Goal: Check status: Check status

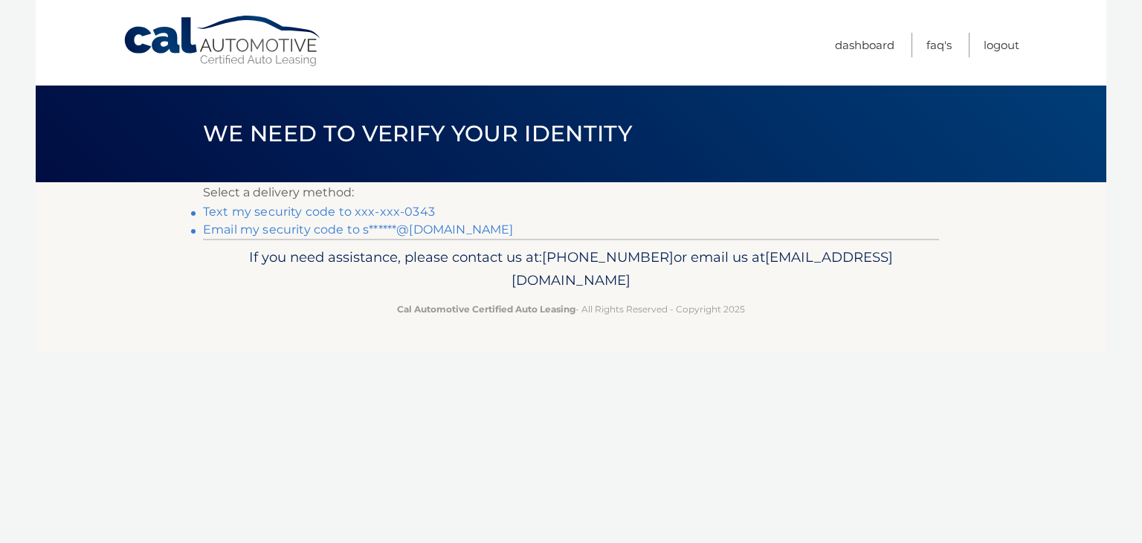
click at [357, 230] on link "Email my security code to s******@hotmail.com" at bounding box center [358, 229] width 311 height 14
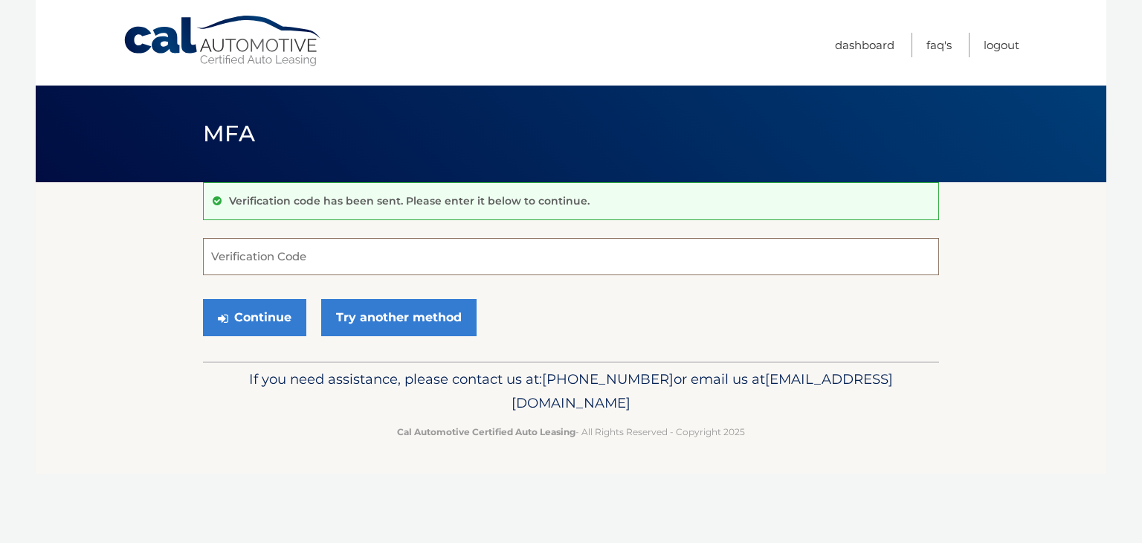
click at [431, 247] on input "Verification Code" at bounding box center [571, 256] width 736 height 37
paste input "857983"
type input "857983"
click at [258, 315] on button "Continue" at bounding box center [254, 317] width 103 height 37
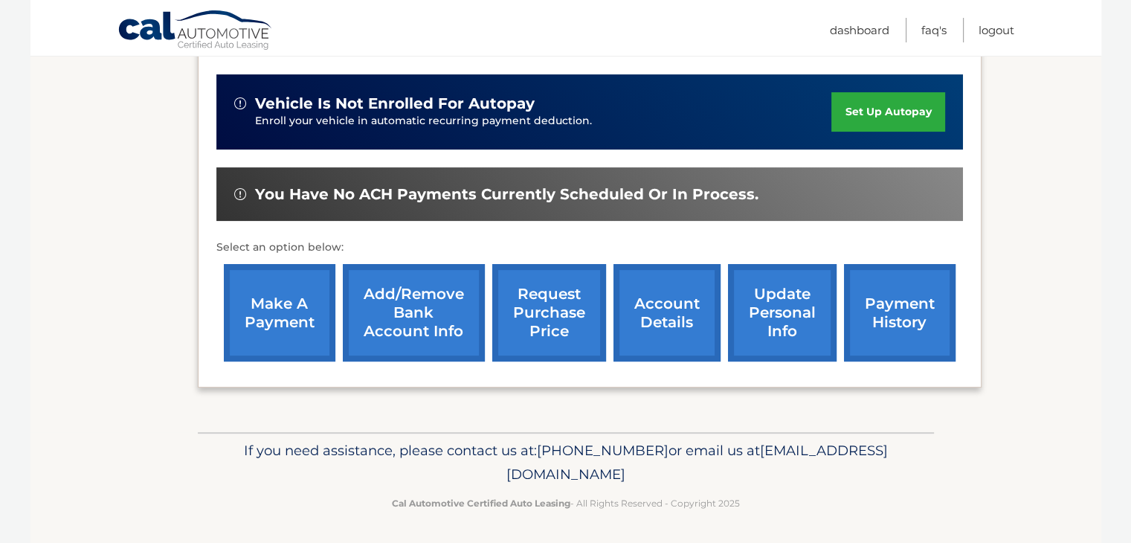
scroll to position [357, 0]
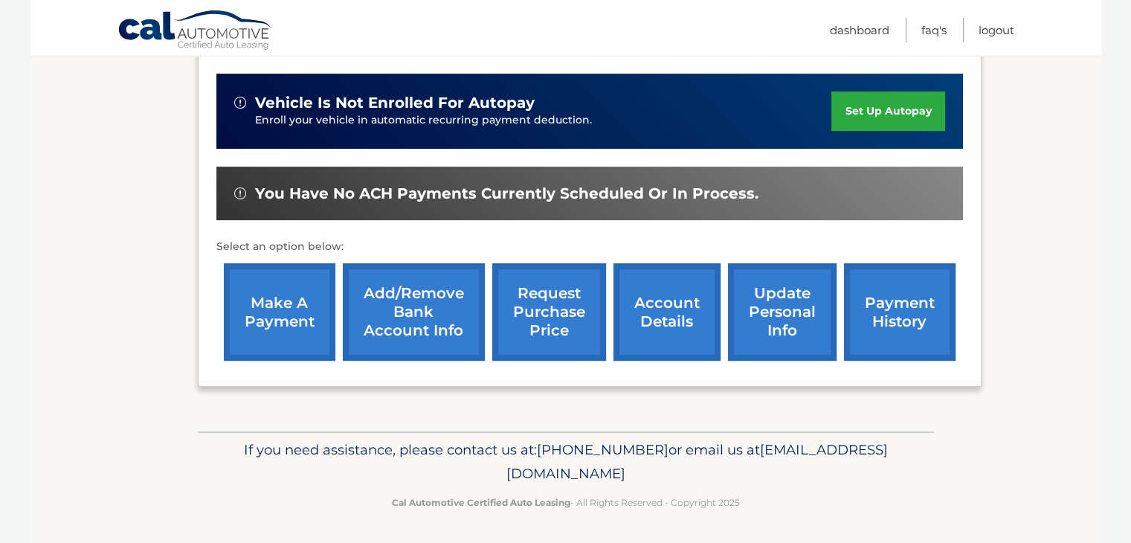
click at [896, 322] on link "payment history" at bounding box center [900, 311] width 112 height 97
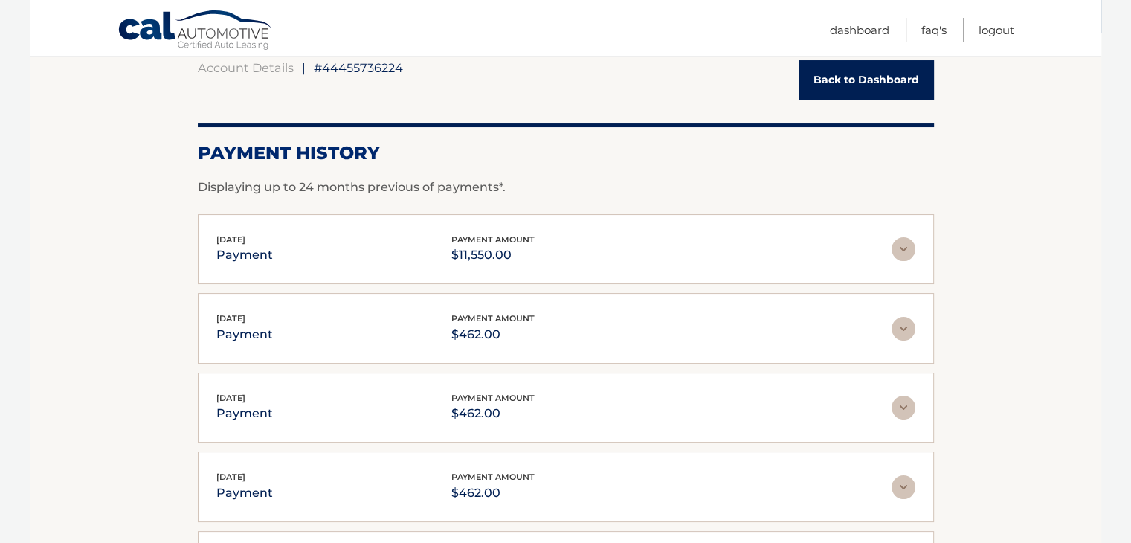
scroll to position [223, 0]
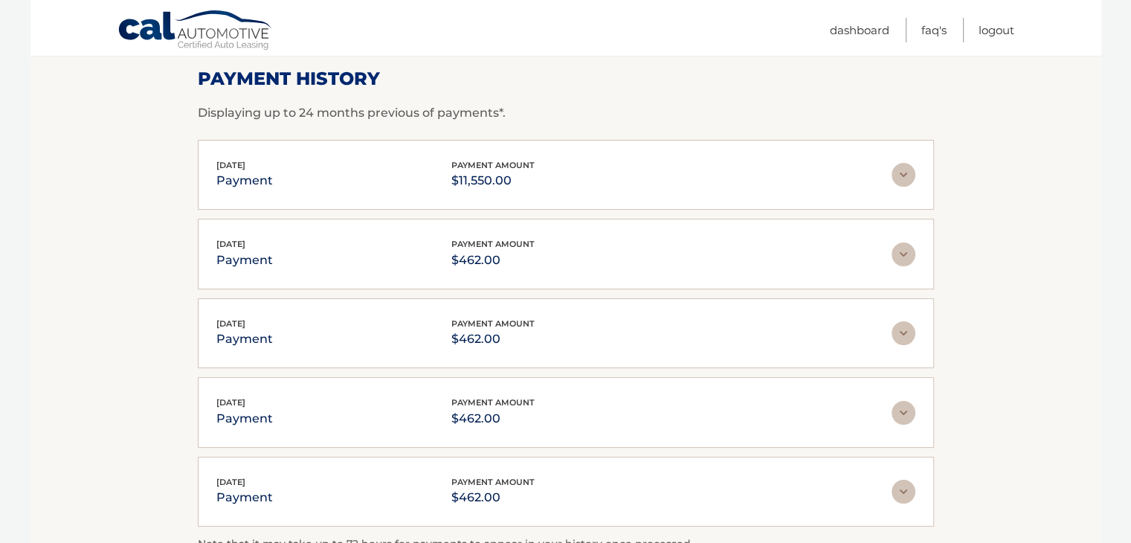
click at [898, 176] on img at bounding box center [904, 175] width 24 height 24
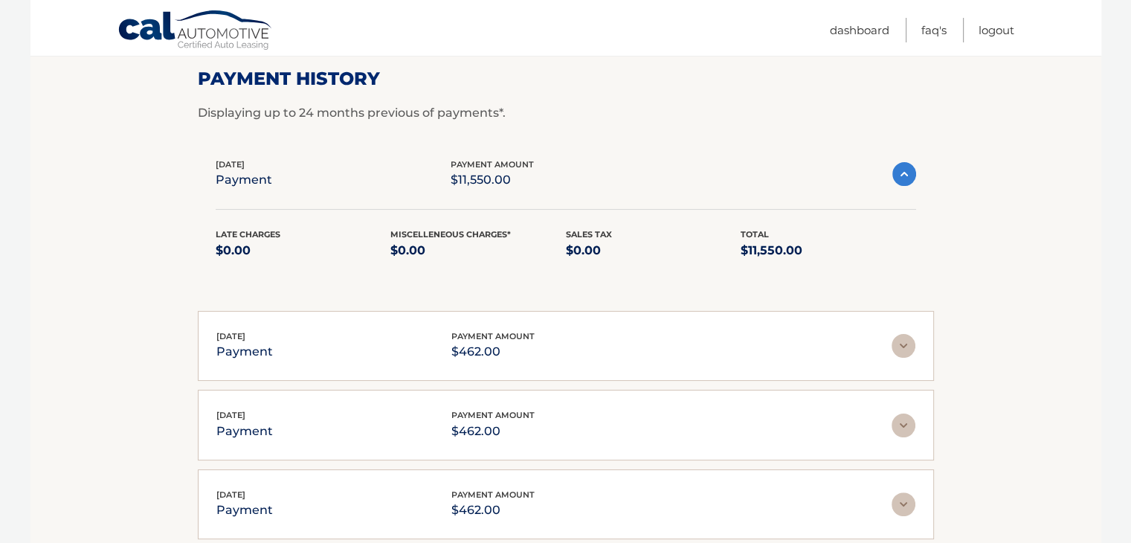
click at [893, 173] on img at bounding box center [904, 174] width 24 height 24
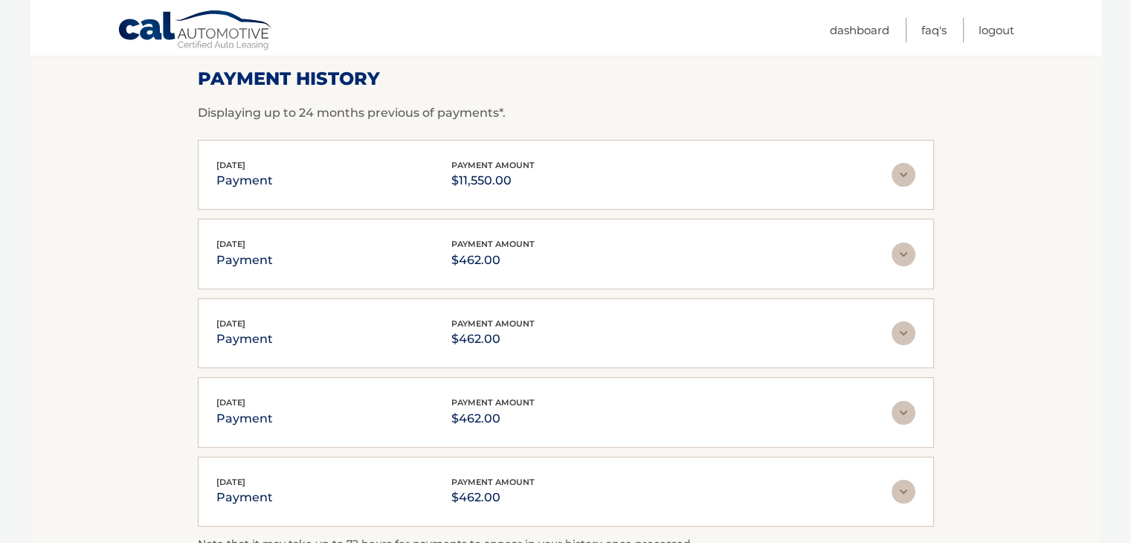
click at [892, 176] on img at bounding box center [904, 175] width 24 height 24
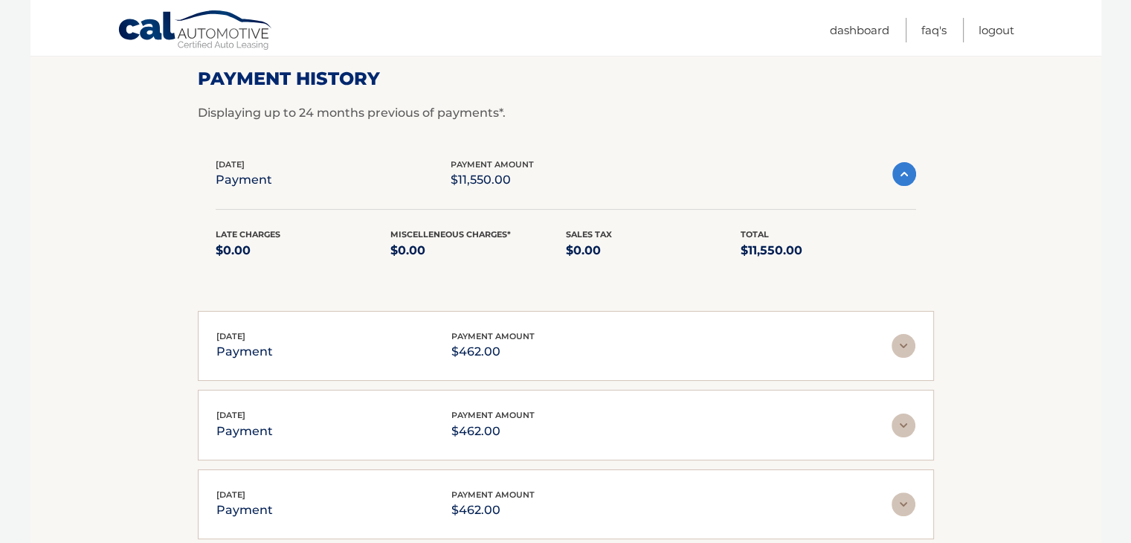
click at [892, 176] on img at bounding box center [904, 174] width 24 height 24
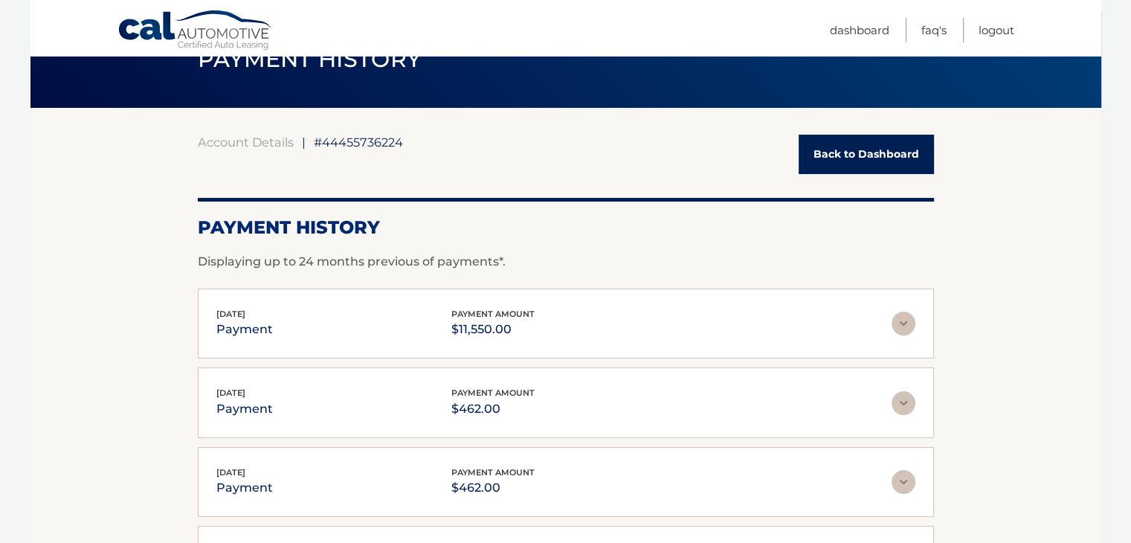
scroll to position [0, 0]
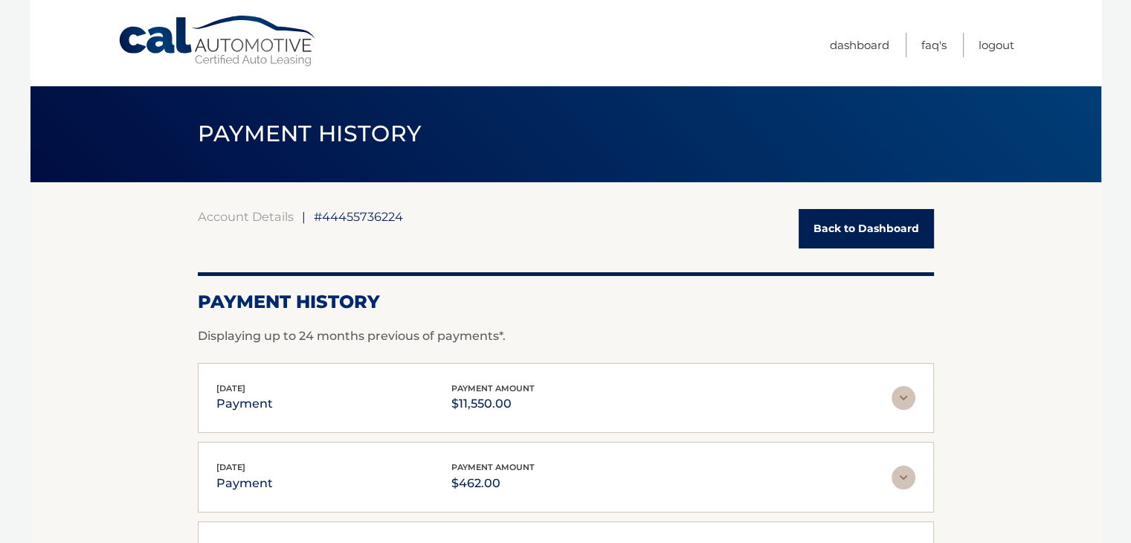
click at [881, 221] on link "Back to Dashboard" at bounding box center [866, 228] width 135 height 39
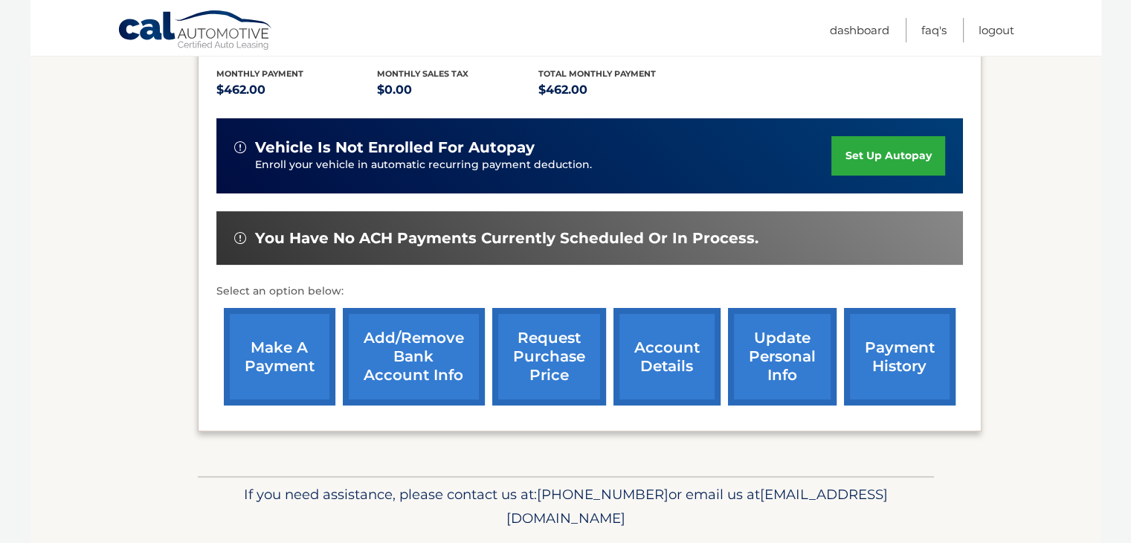
scroll to position [357, 0]
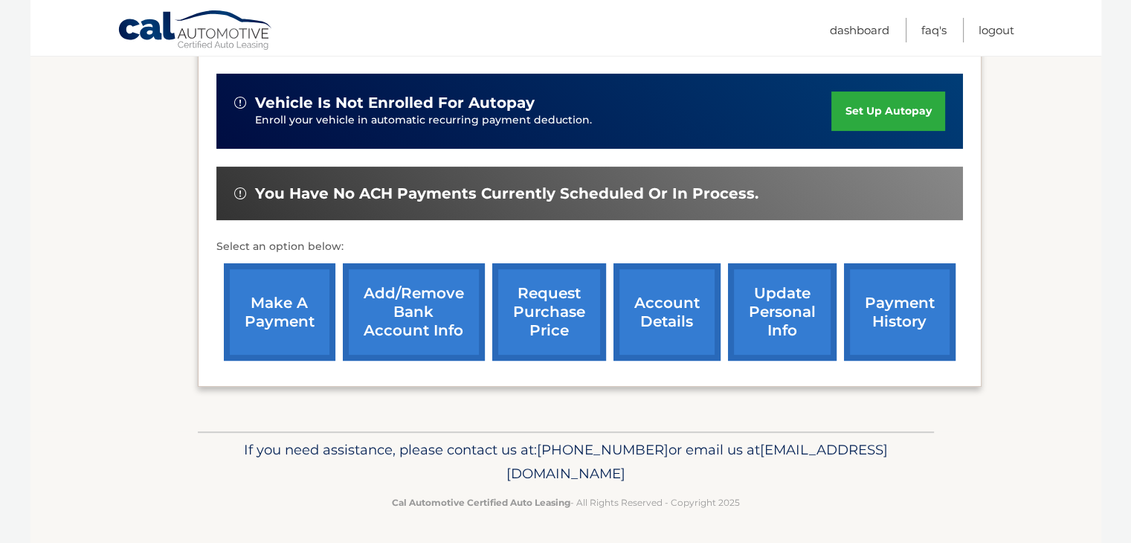
click at [675, 300] on link "account details" at bounding box center [667, 311] width 107 height 97
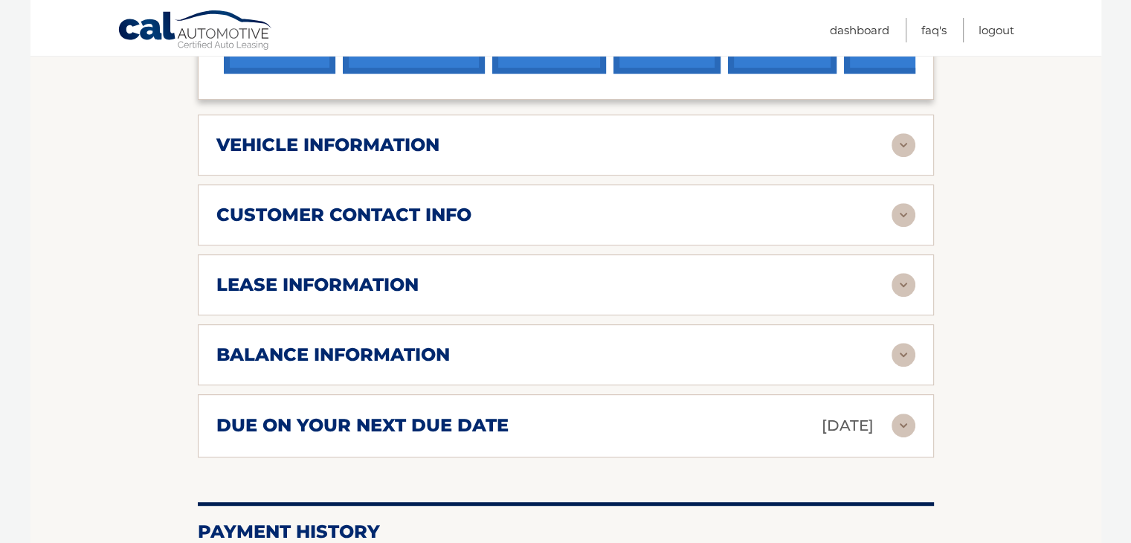
scroll to position [669, 0]
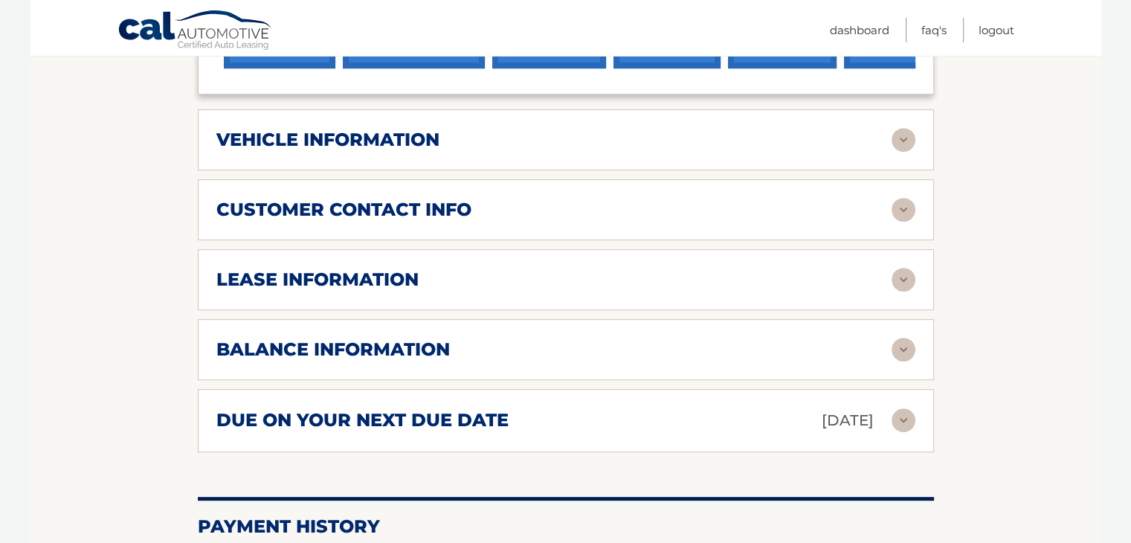
click at [222, 338] on h2 "balance information" at bounding box center [333, 349] width 234 height 22
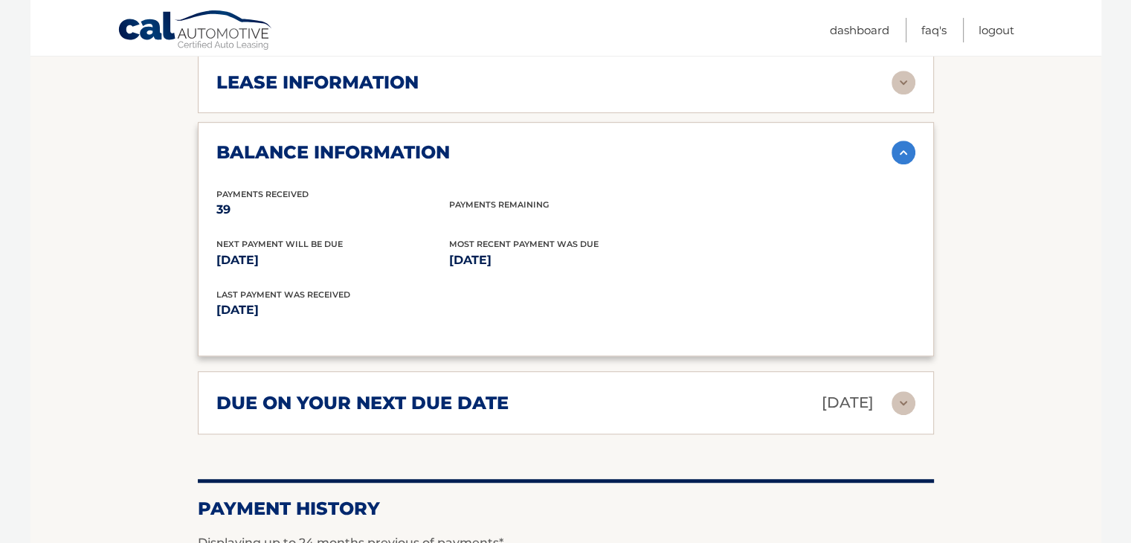
scroll to position [892, 0]
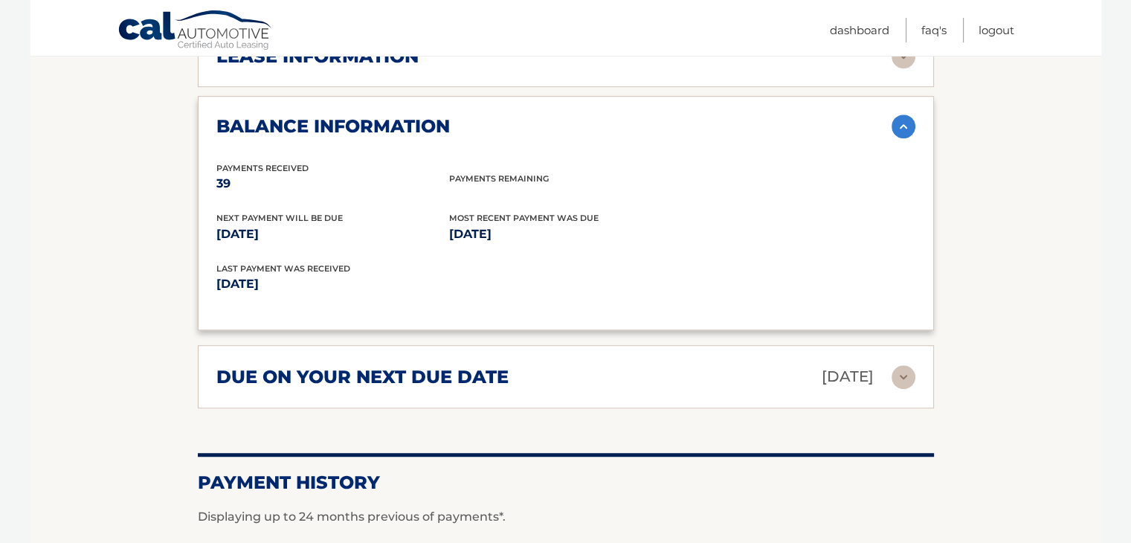
click at [268, 378] on h2 "due on your next due date" at bounding box center [362, 377] width 292 height 22
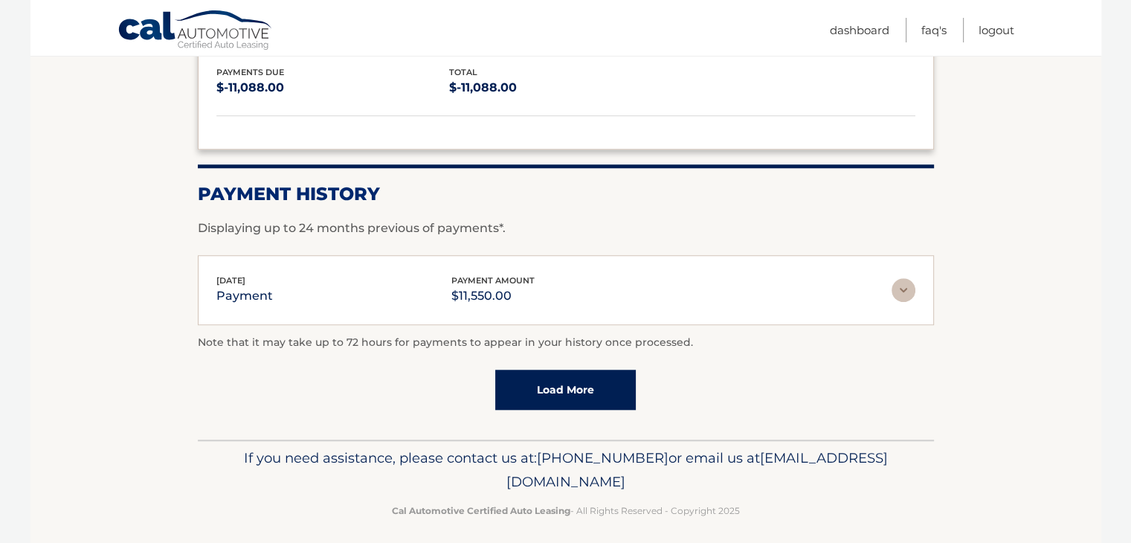
scroll to position [1294, 0]
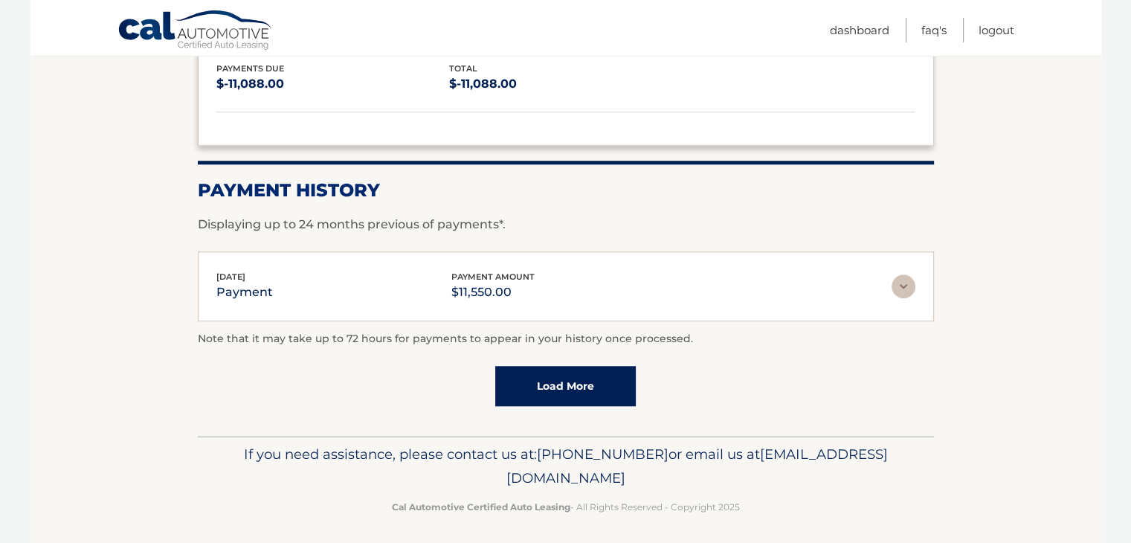
click at [604, 366] on link "Load More" at bounding box center [565, 386] width 141 height 40
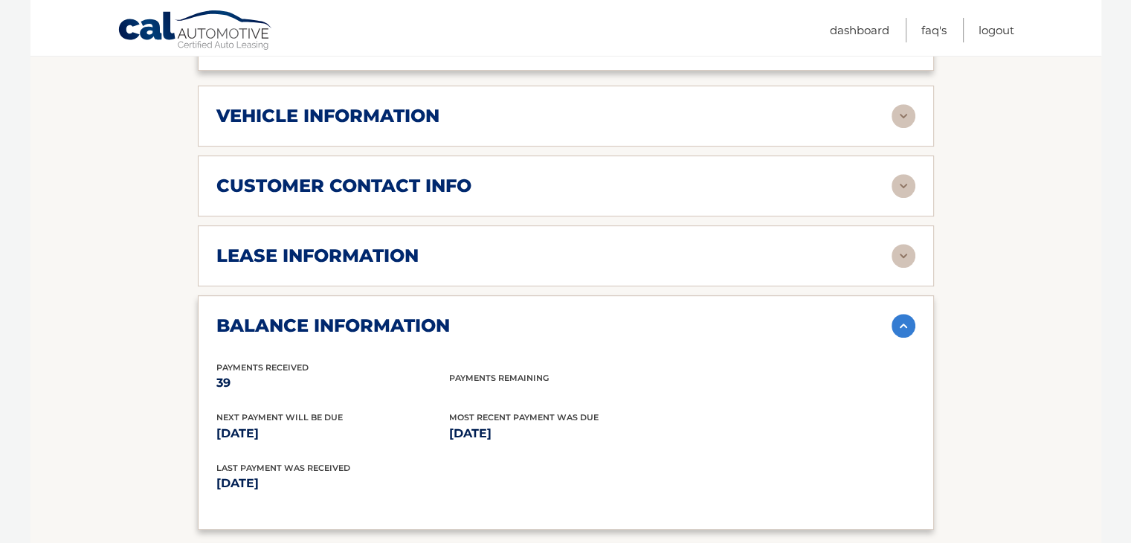
scroll to position [683, 0]
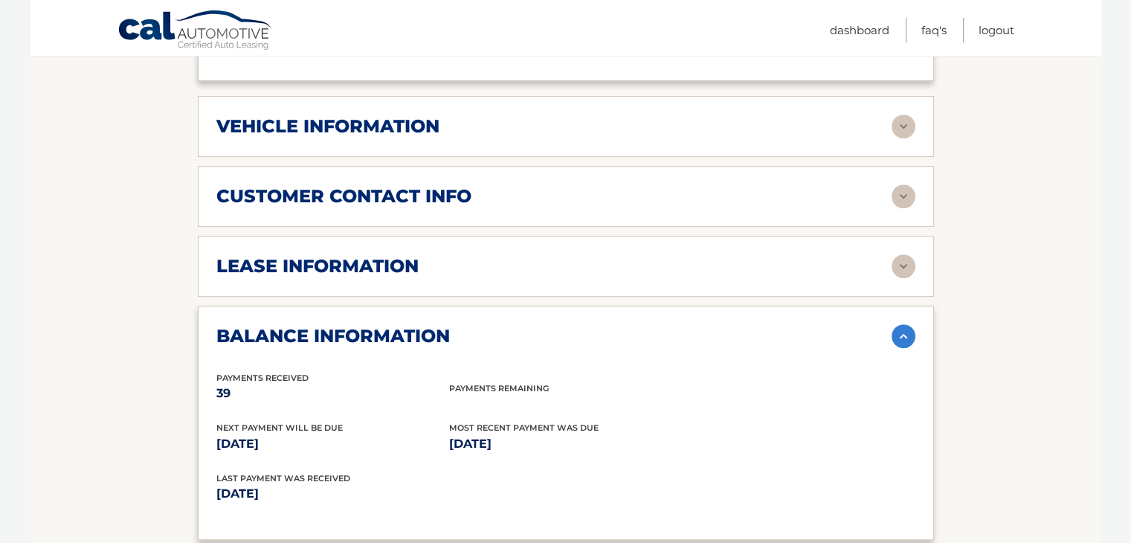
click at [898, 261] on img at bounding box center [904, 266] width 24 height 24
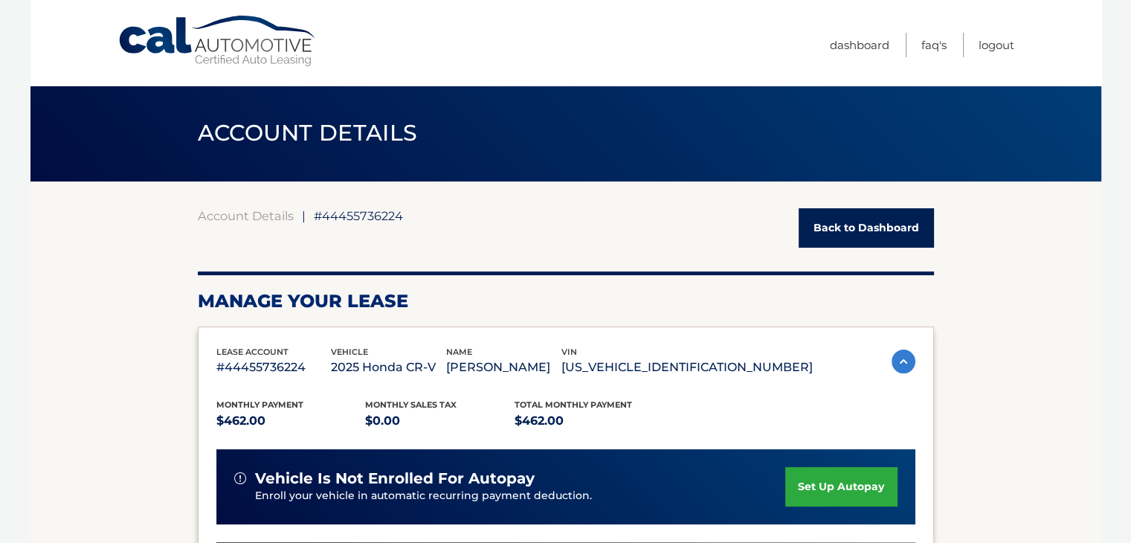
scroll to position [0, 0]
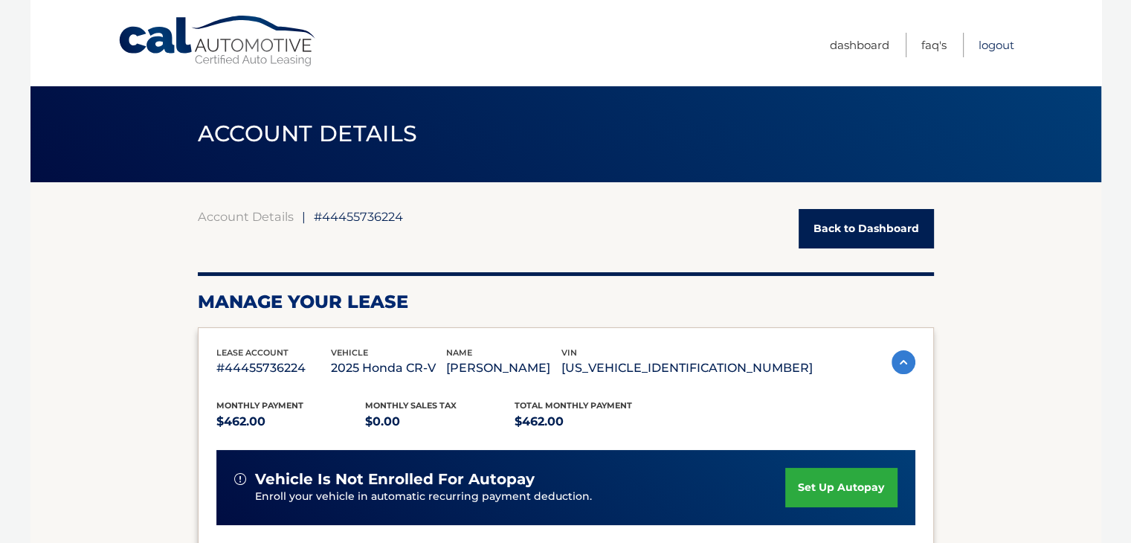
click at [1009, 45] on link "Logout" at bounding box center [997, 45] width 36 height 25
